Goal: Information Seeking & Learning: Learn about a topic

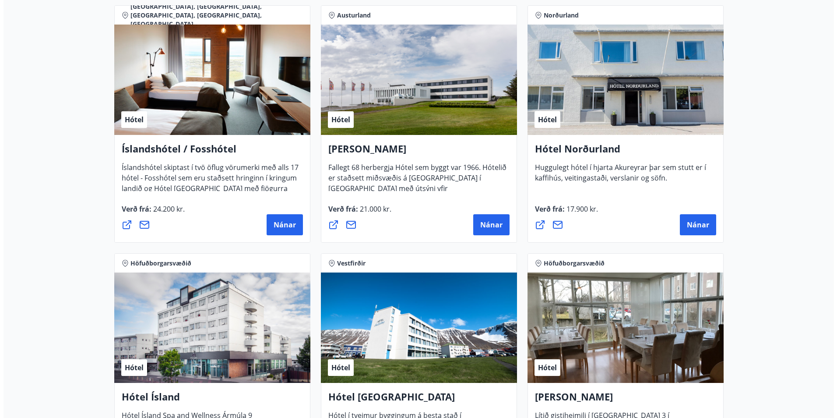
scroll to position [1151, 0]
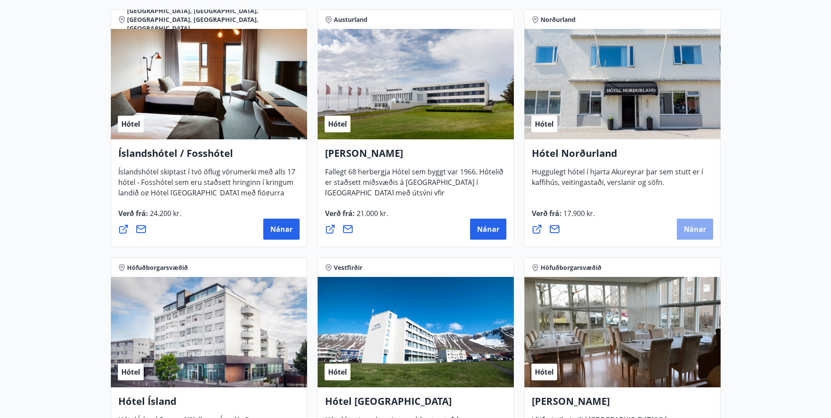
click at [688, 228] on span "Nánar" at bounding box center [695, 229] width 22 height 10
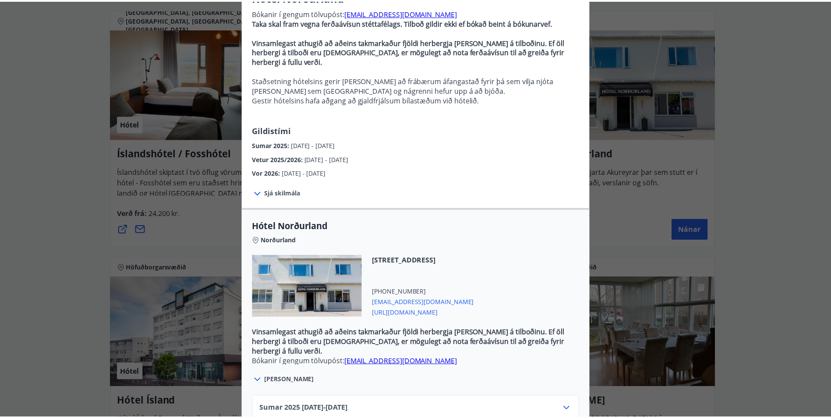
scroll to position [170, 0]
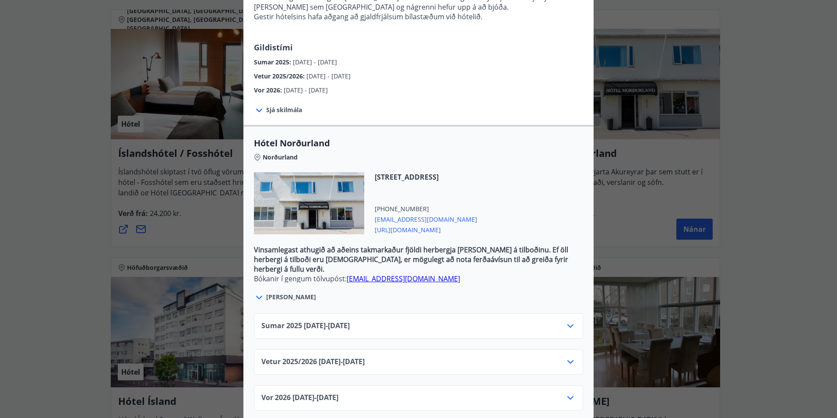
click at [32, 174] on div "Hótel Norðurland Bókanir í gengum tölvupóst: [EMAIL_ADDRESS][DOMAIN_NAME] Taka …" at bounding box center [418, 39] width 837 height 418
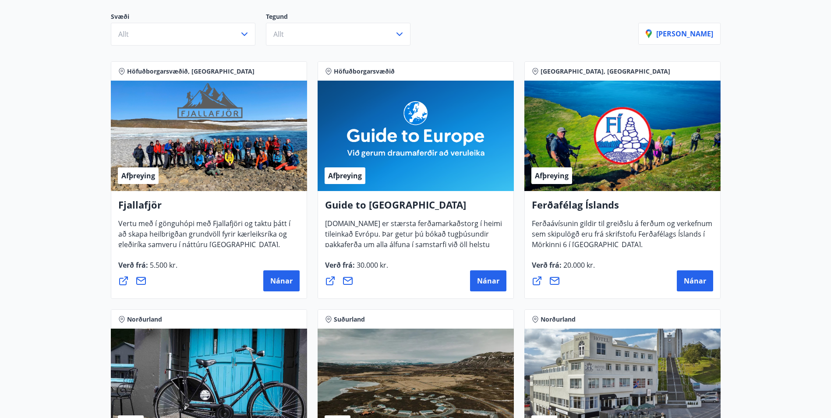
scroll to position [0, 0]
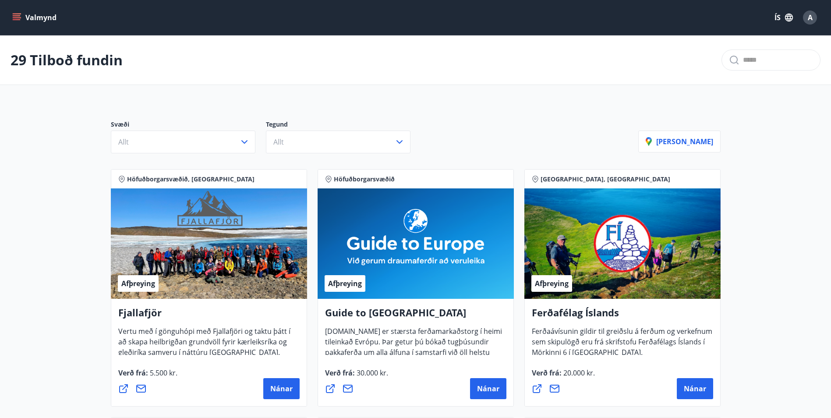
click at [17, 13] on button "Valmynd" at bounding box center [35, 18] width 49 height 16
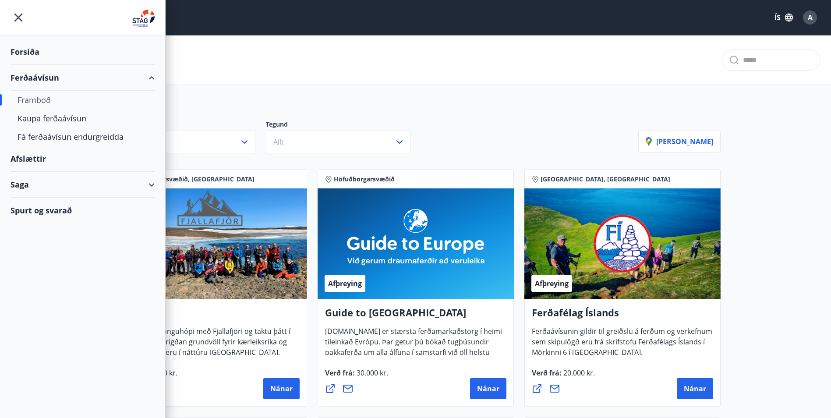
click at [23, 157] on div "Afslættir" at bounding box center [83, 159] width 144 height 26
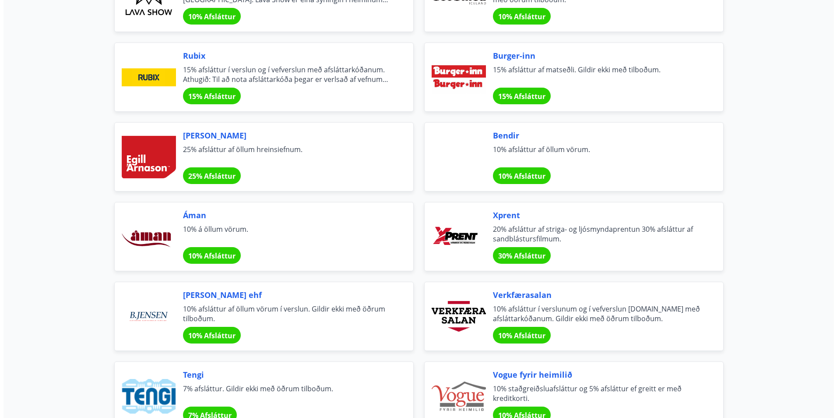
scroll to position [1270, 0]
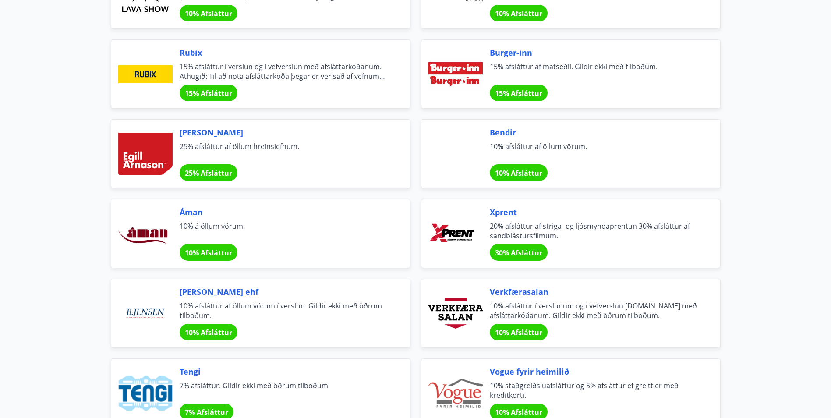
click at [556, 309] on span "10% afsláttur í verslunum og í vefverslun [DOMAIN_NAME] með afsláttarkóðanum. G…" at bounding box center [594, 310] width 209 height 19
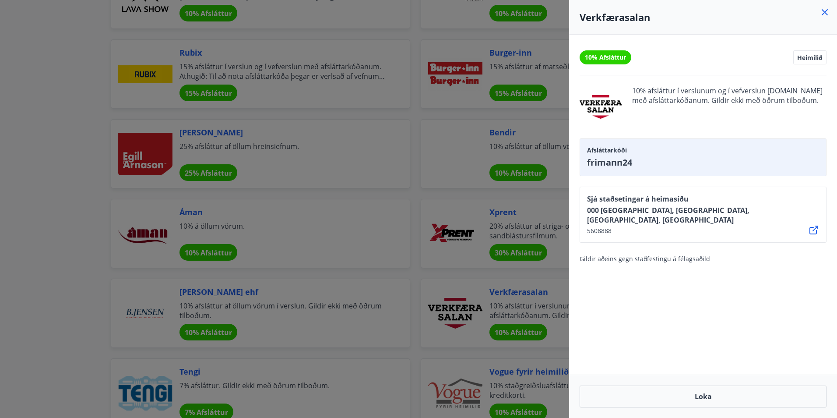
click at [616, 330] on div "10% Afsláttur Heimilið 10% afsláttur í verslunum og í vefverslun [DOMAIN_NAME] …" at bounding box center [703, 205] width 268 height 340
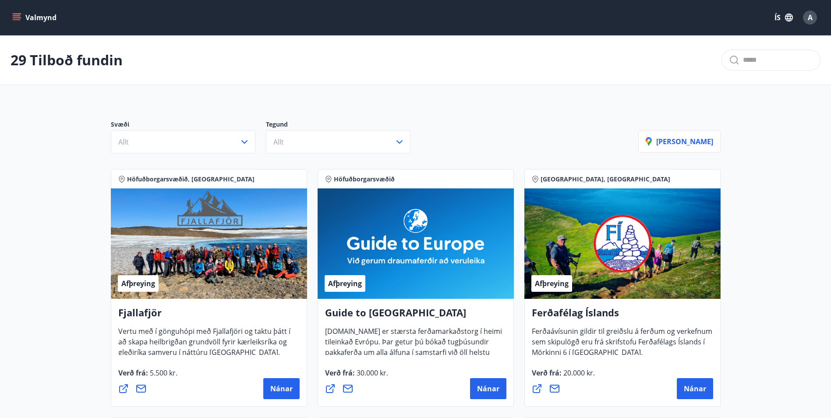
click at [18, 16] on icon "menu" at bounding box center [17, 15] width 8 height 1
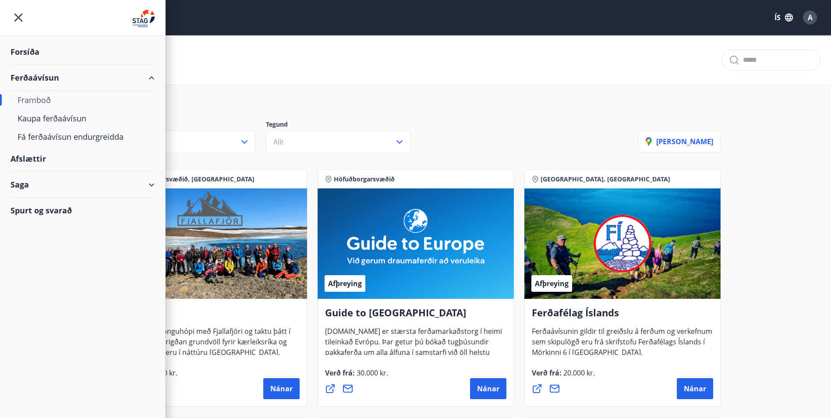
click at [31, 158] on div "Afslættir" at bounding box center [83, 159] width 144 height 26
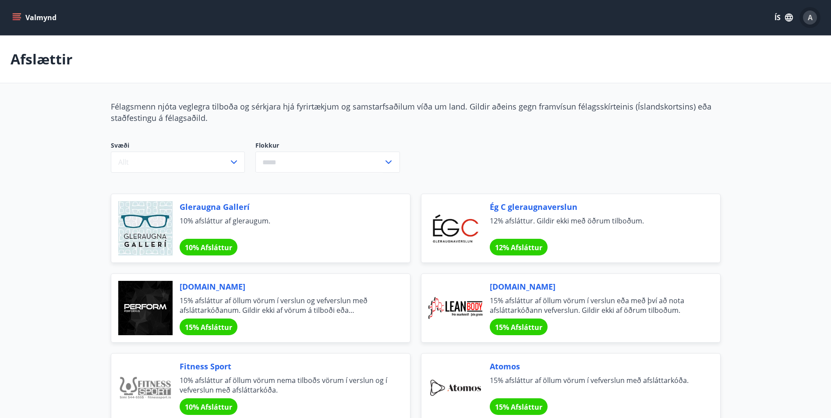
click at [810, 19] on span "A" at bounding box center [809, 18] width 5 height 10
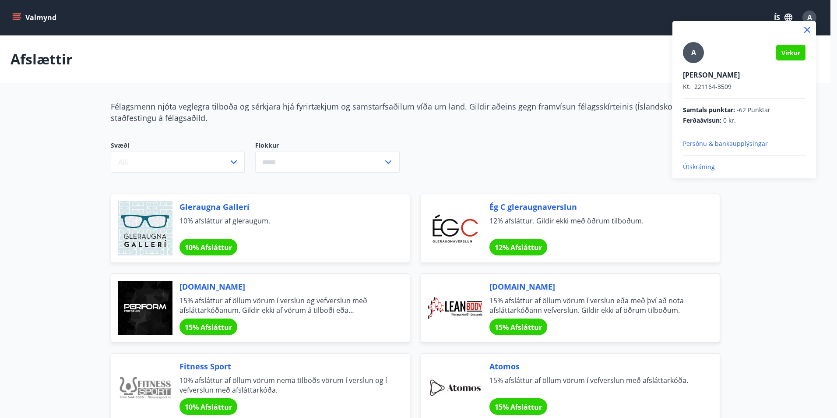
click at [703, 166] on p "Útskráning" at bounding box center [744, 166] width 123 height 9
